Goal: Check status: Check status

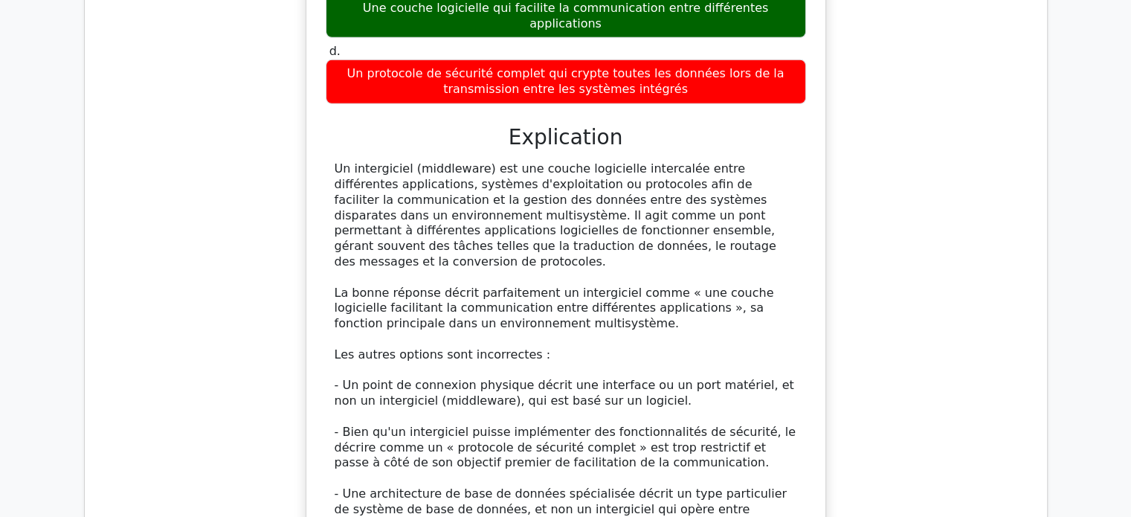
scroll to position [4958, 0]
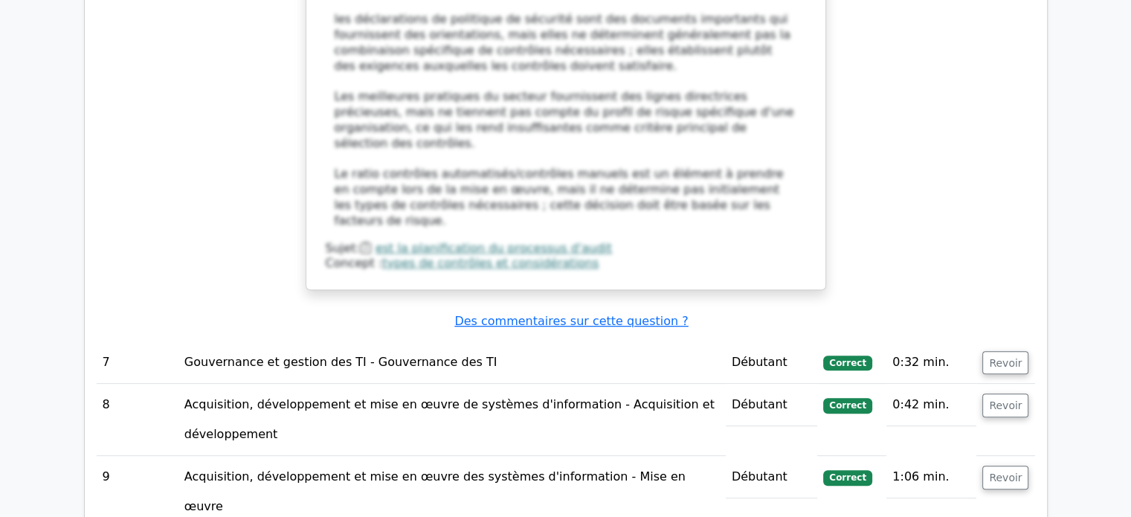
scroll to position [6074, 0]
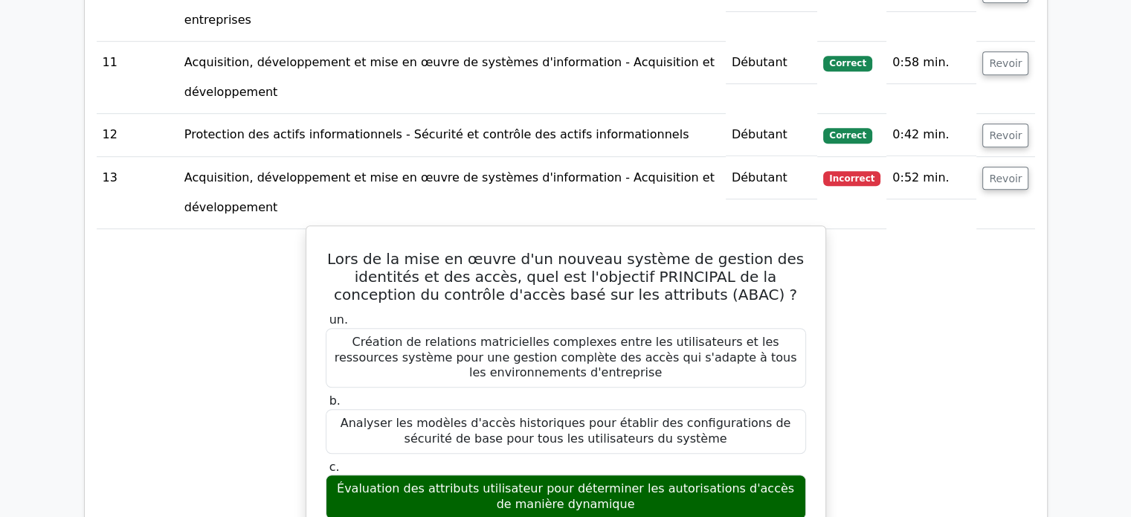
scroll to position [6966, 0]
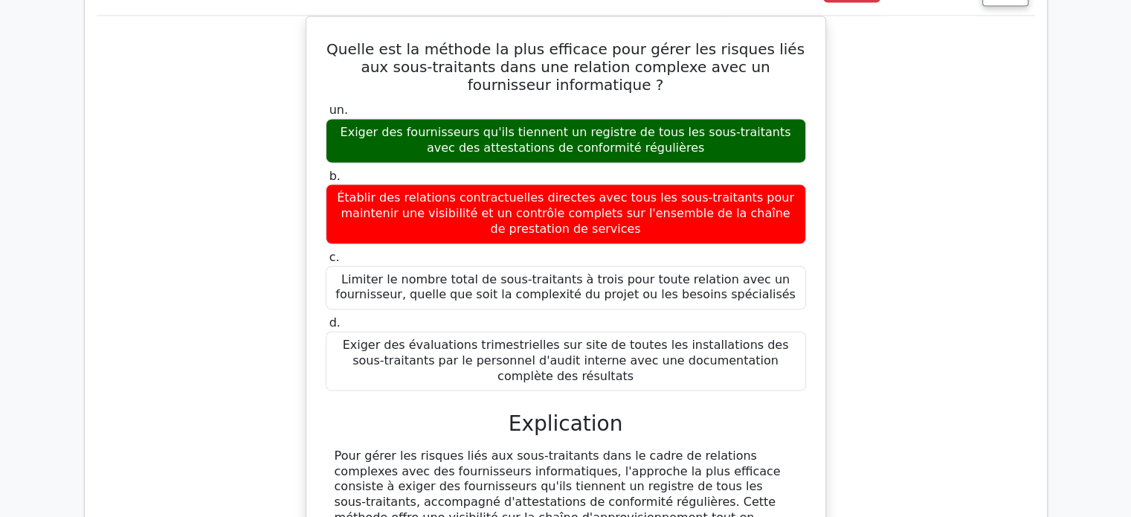
scroll to position [7933, 0]
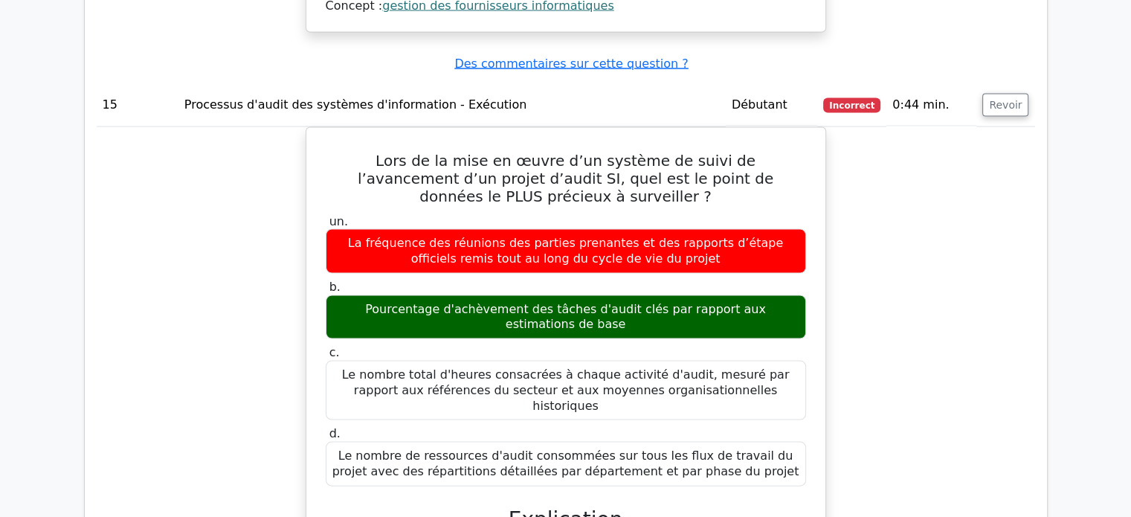
scroll to position [8826, 0]
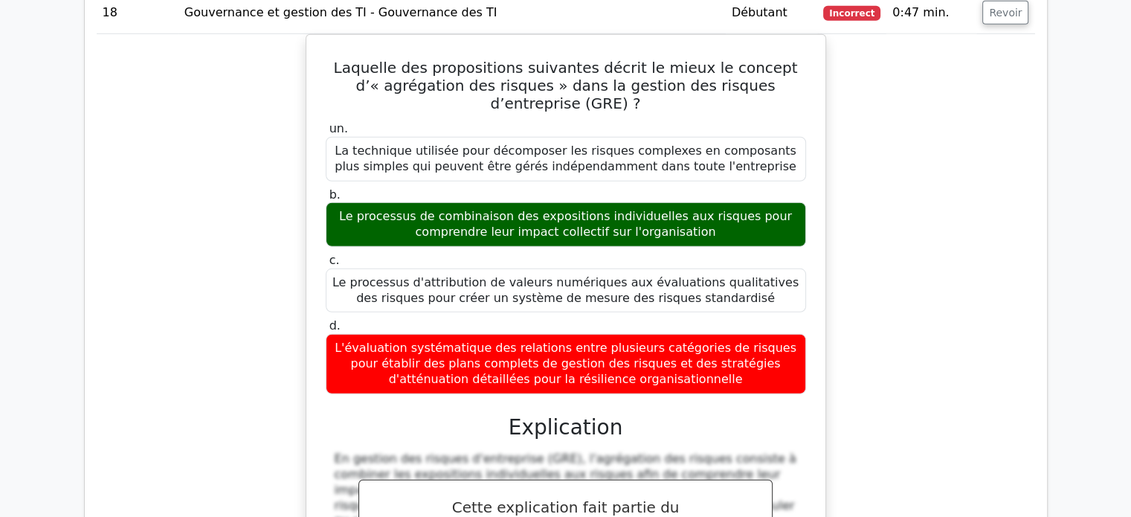
scroll to position [10016, 0]
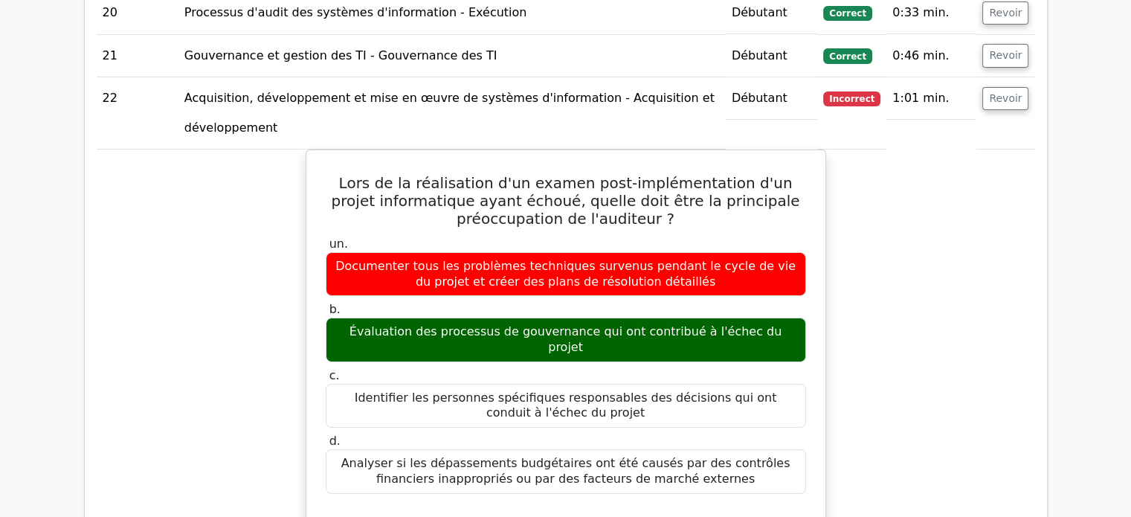
scroll to position [10884, 0]
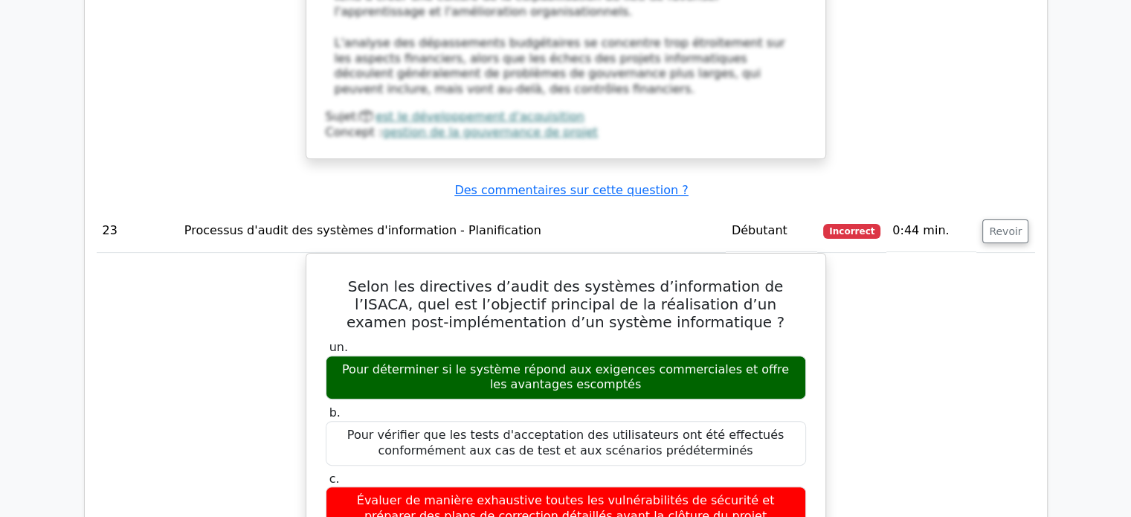
scroll to position [11851, 0]
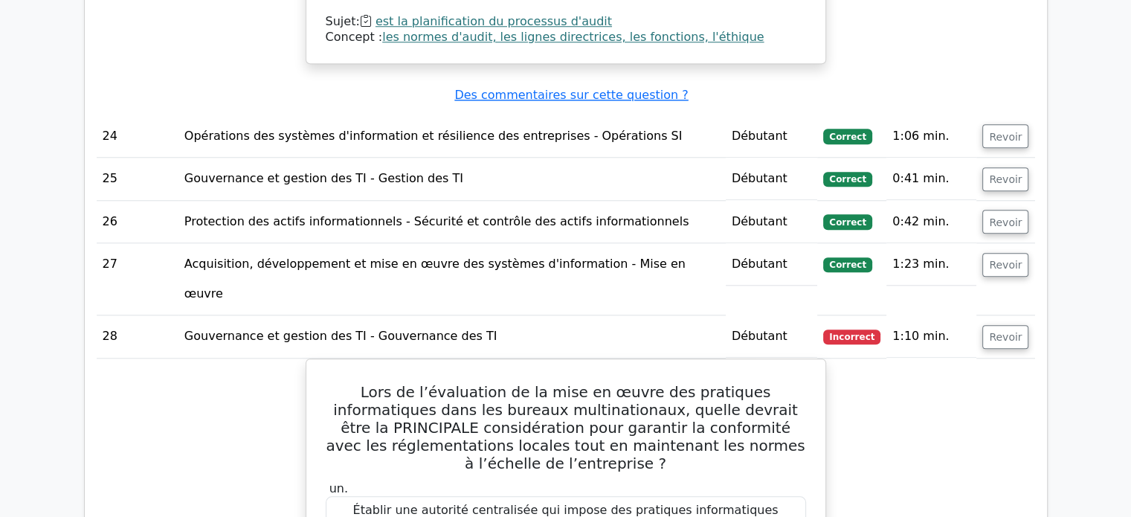
scroll to position [12954, 0]
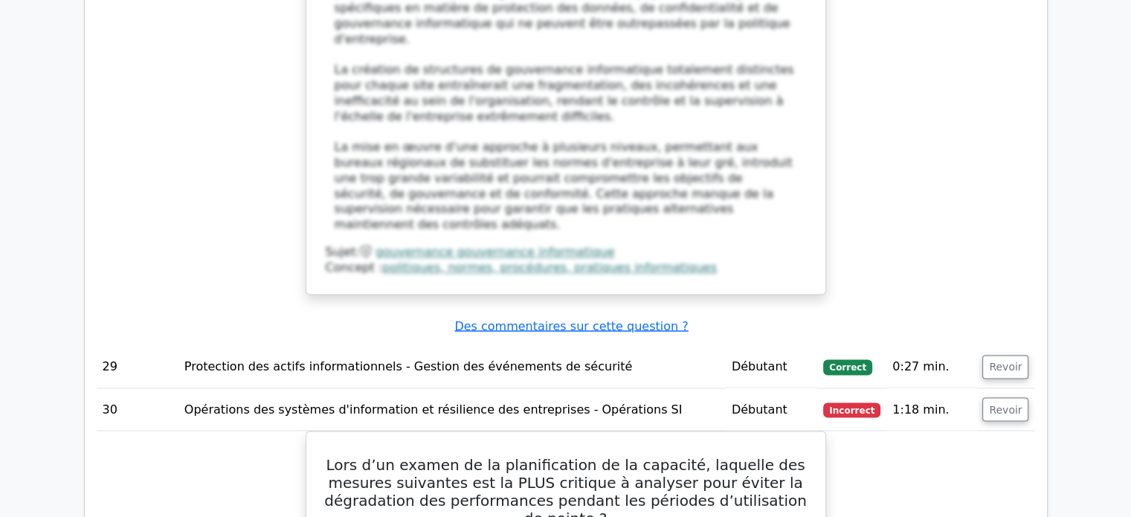
scroll to position [13847, 0]
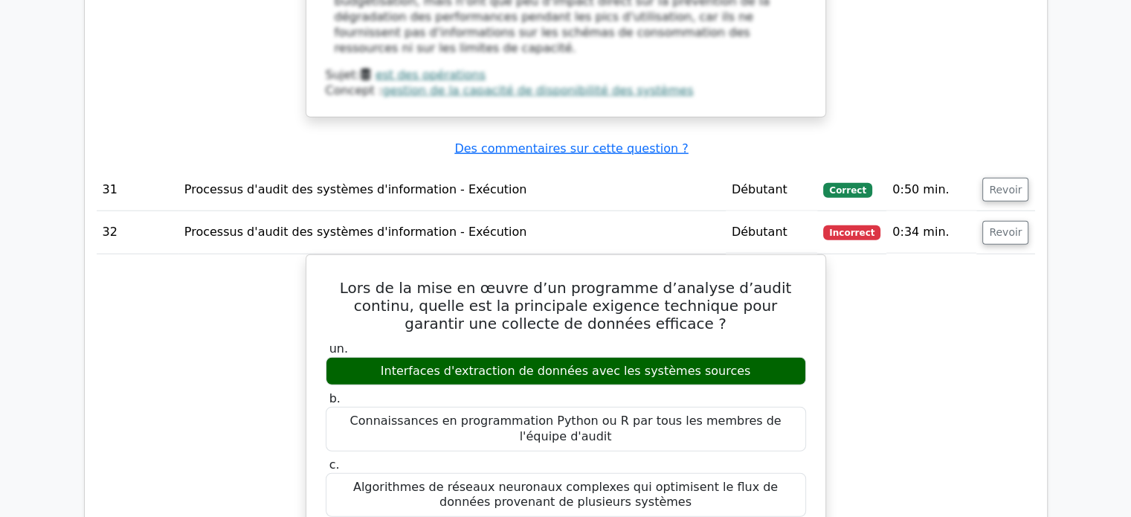
scroll to position [15037, 0]
